Goal: Information Seeking & Learning: Learn about a topic

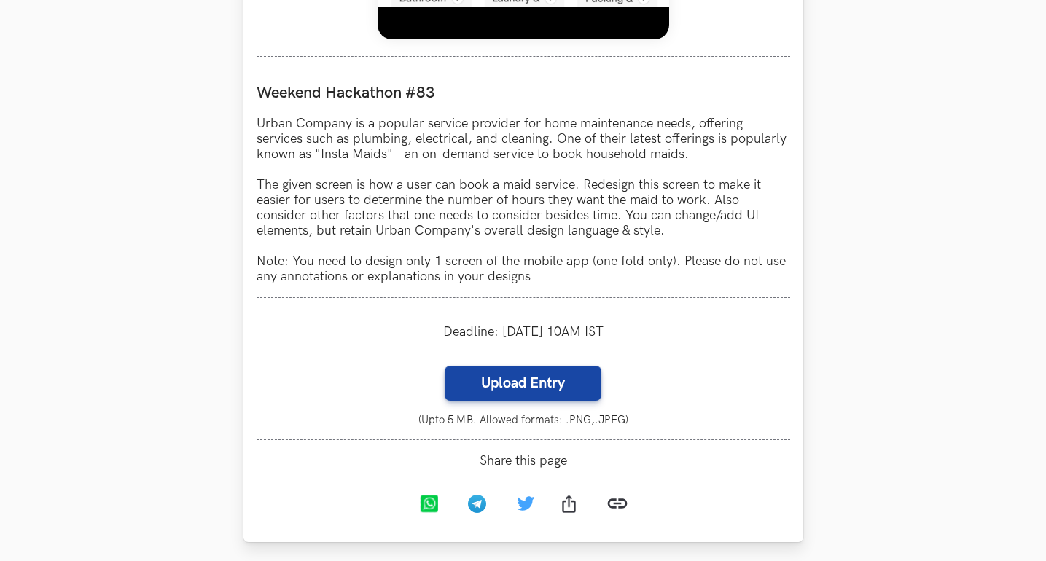
scroll to position [1245, 0]
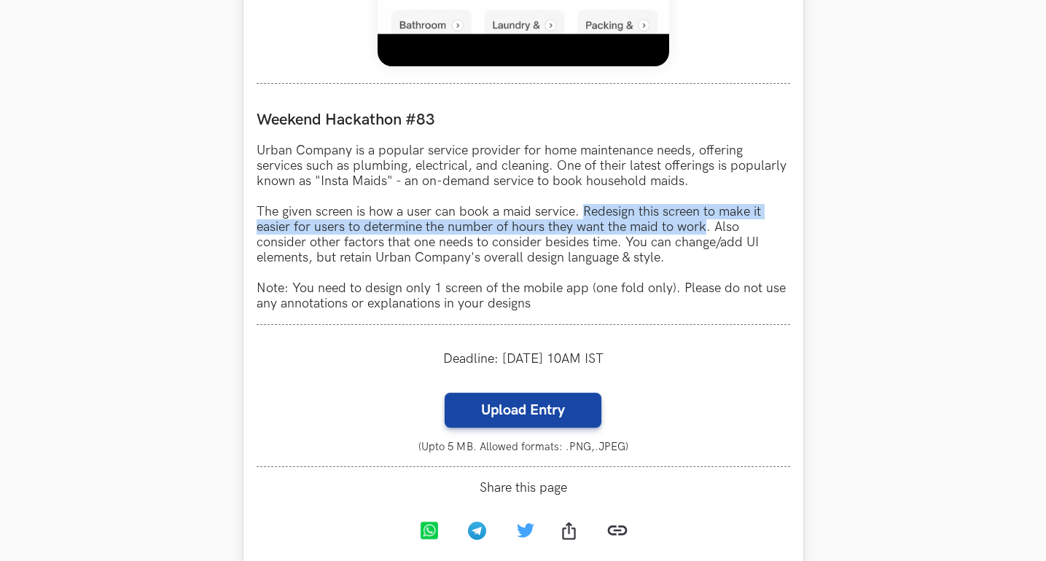
drag, startPoint x: 585, startPoint y: 214, endPoint x: 702, endPoint y: 229, distance: 118.4
click at [702, 229] on p "Urban Company is a popular service provider for home maintenance needs, offerin…" at bounding box center [524, 227] width 534 height 168
copy p "Redesign this screen to make it easier for users to determine the number of hou…"
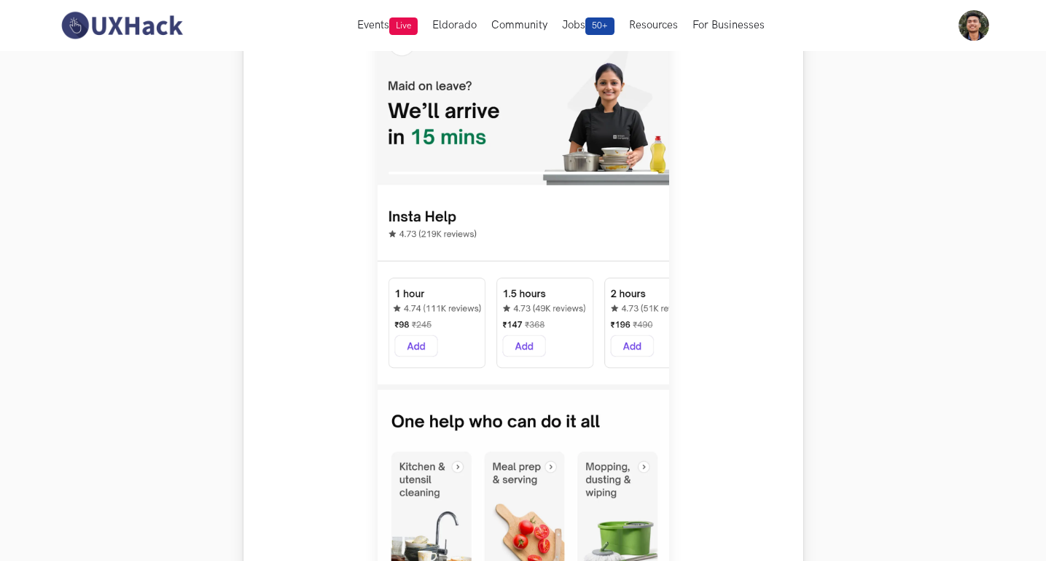
scroll to position [724, 0]
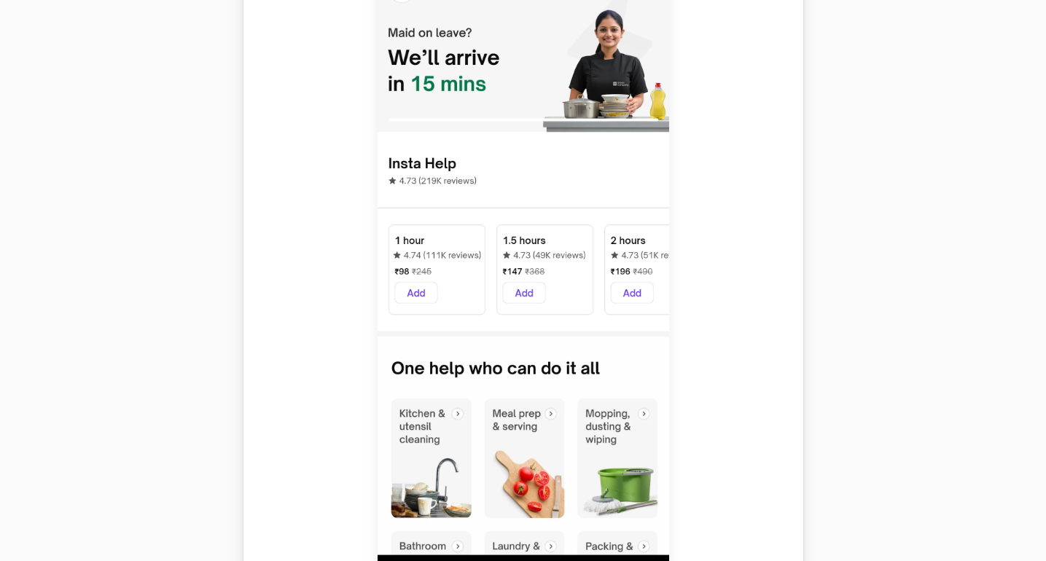
click at [428, 289] on img at bounding box center [524, 263] width 292 height 648
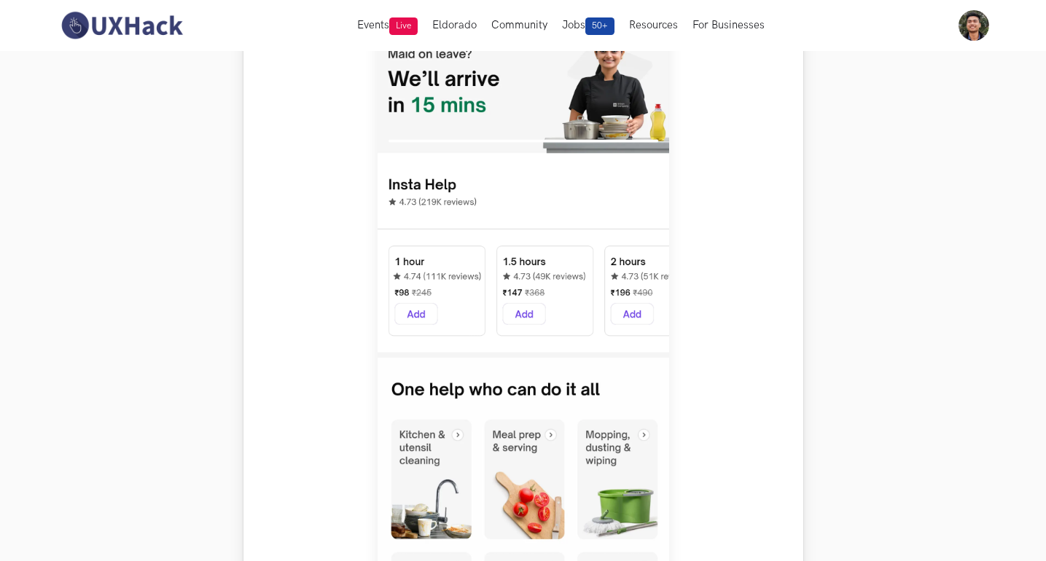
scroll to position [720, 0]
